Goal: Use online tool/utility: Utilize a website feature to perform a specific function

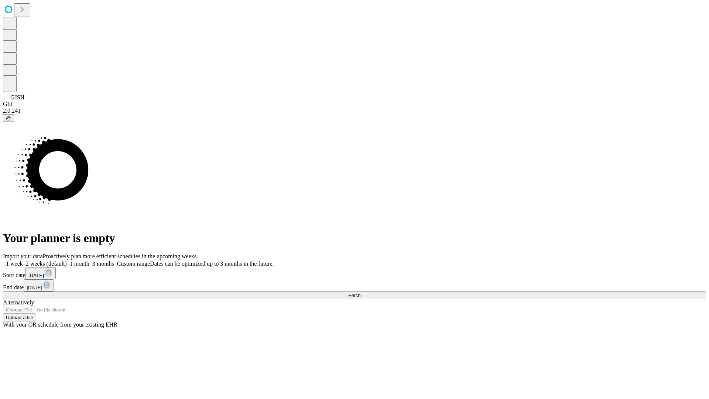
click at [361, 293] on span "Fetch" at bounding box center [354, 296] width 12 height 6
